Goal: Navigation & Orientation: Find specific page/section

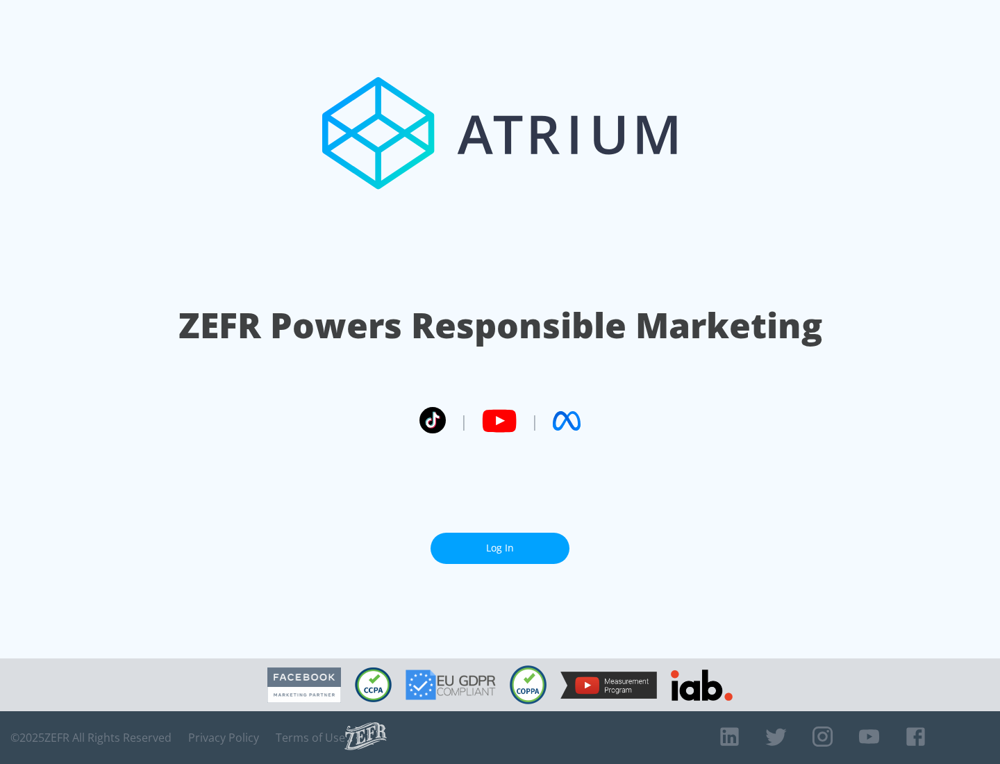
click at [500, 548] on link "Log In" at bounding box center [500, 548] width 139 height 31
